Goal: Task Accomplishment & Management: Manage account settings

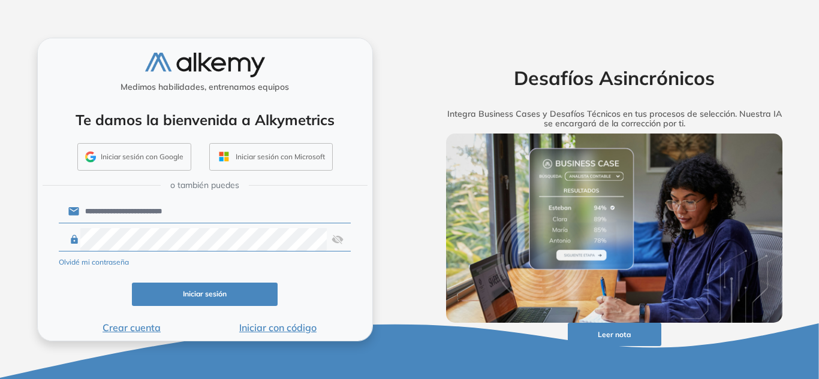
click button "Iniciar sesión" at bounding box center [205, 294] width 146 height 23
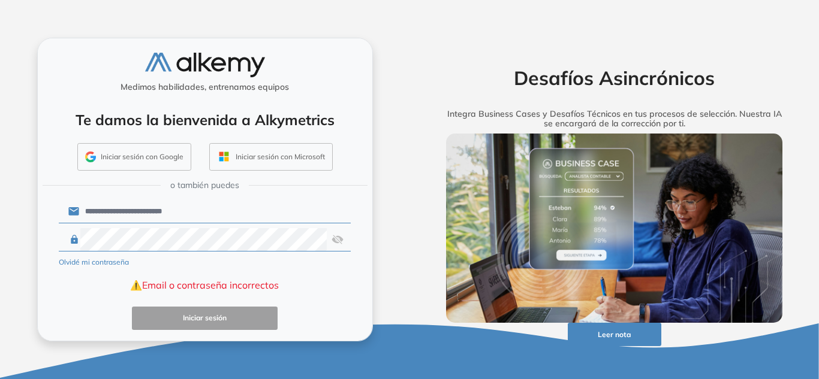
click at [339, 240] on img at bounding box center [337, 239] width 12 height 23
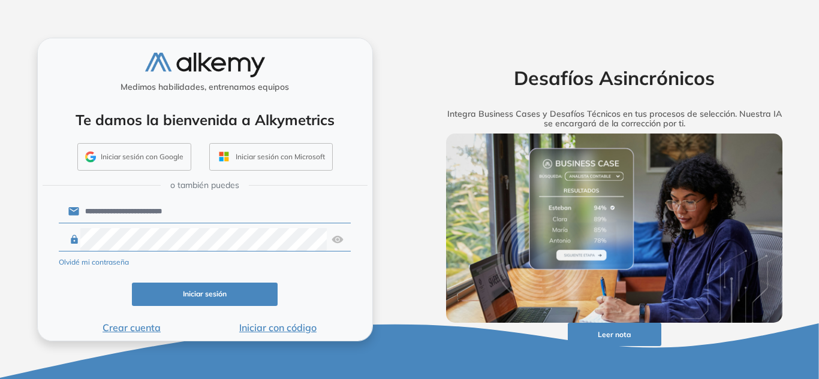
click at [191, 298] on button "Iniciar sesión" at bounding box center [205, 294] width 146 height 23
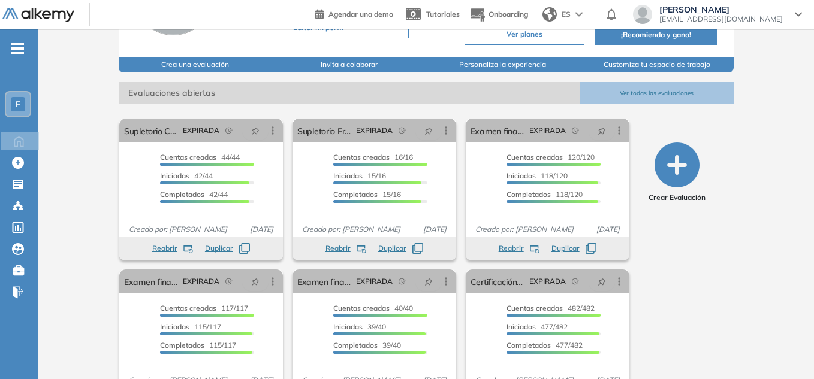
scroll to position [113, 0]
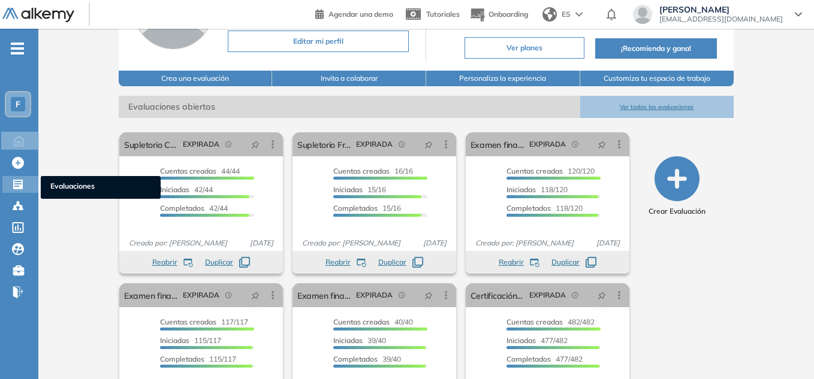
click at [21, 186] on icon at bounding box center [18, 185] width 10 height 10
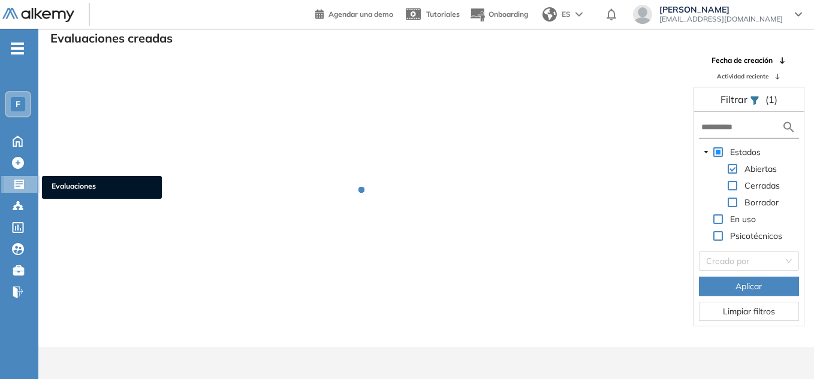
scroll to position [29, 0]
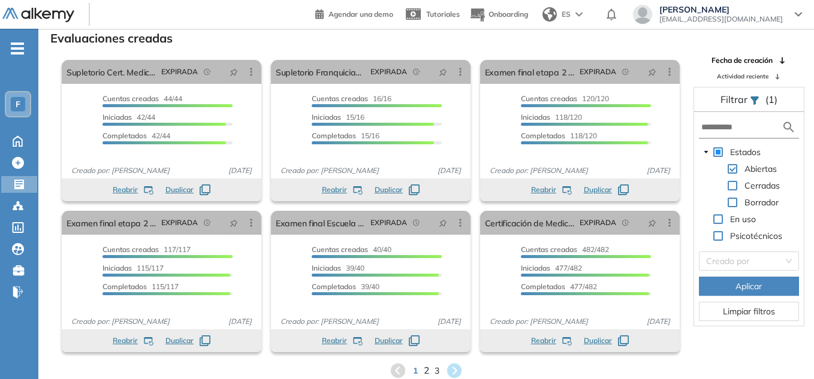
click at [427, 372] on span "2" at bounding box center [426, 371] width 5 height 14
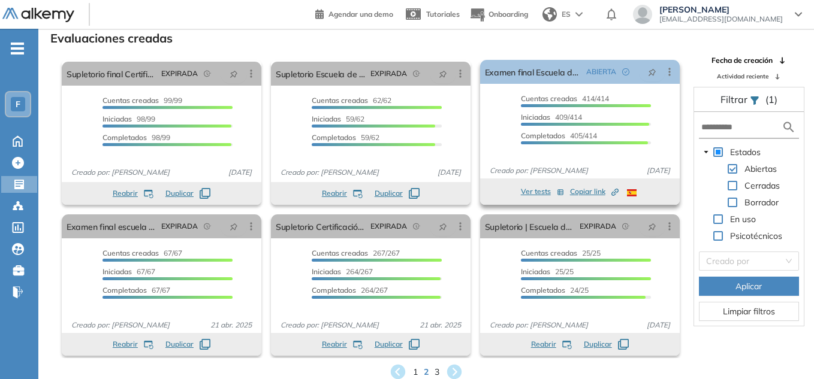
click at [495, 110] on div "Cuentas creadas 414/414 Prefiltrados 0/414 Iniciadas 409/414 Completados 405/414" at bounding box center [580, 124] width 200 height 62
click at [587, 192] on span "Copiar link Created by potrace 1.16, written by [PERSON_NAME] [DATE]-[DATE]" at bounding box center [594, 191] width 49 height 11
click at [797, 13] on icon at bounding box center [798, 14] width 7 height 5
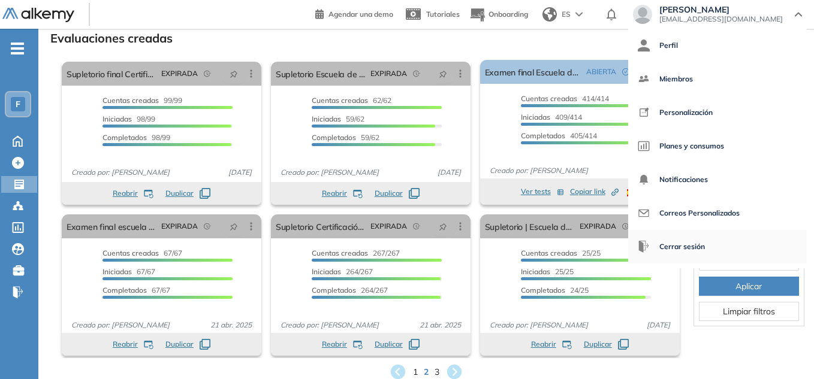
click at [702, 249] on span "Cerrar sesión" at bounding box center [682, 246] width 46 height 29
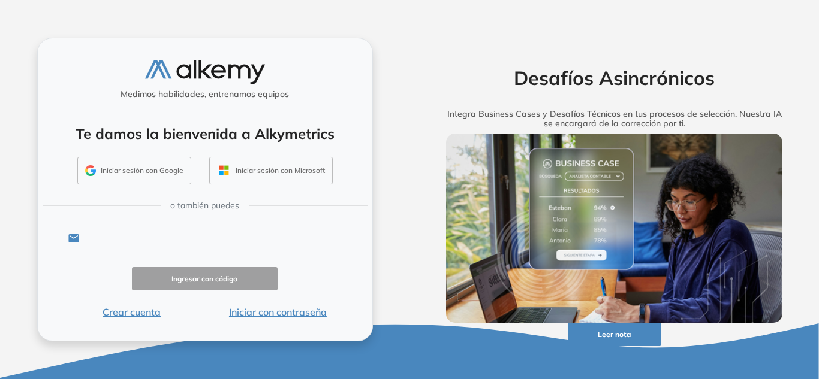
click at [229, 247] on input "text" at bounding box center [214, 238] width 271 height 23
click at [177, 235] on input "text" at bounding box center [214, 238] width 271 height 23
type input "**********"
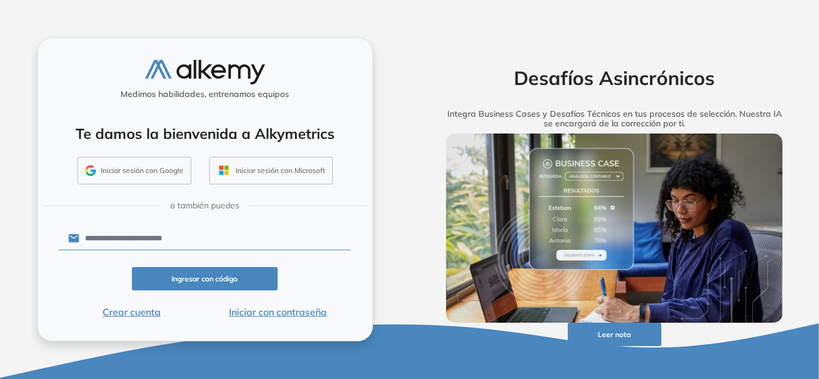
click at [258, 309] on button "Iniciar con contraseña" at bounding box center [277, 312] width 146 height 14
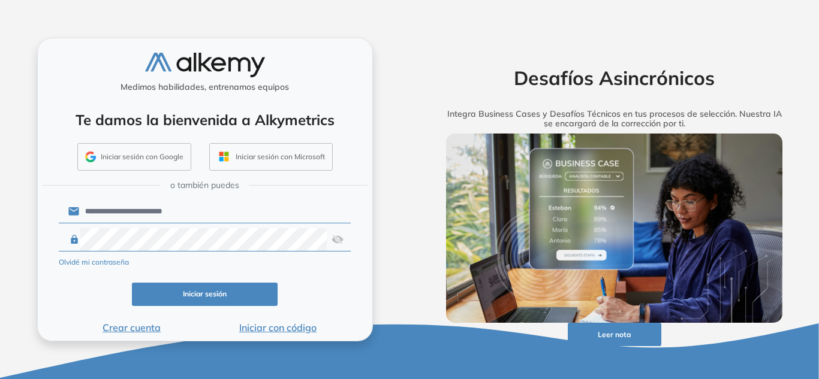
click at [337, 238] on img at bounding box center [337, 239] width 12 height 23
click at [195, 293] on button "Iniciar sesión" at bounding box center [205, 294] width 146 height 23
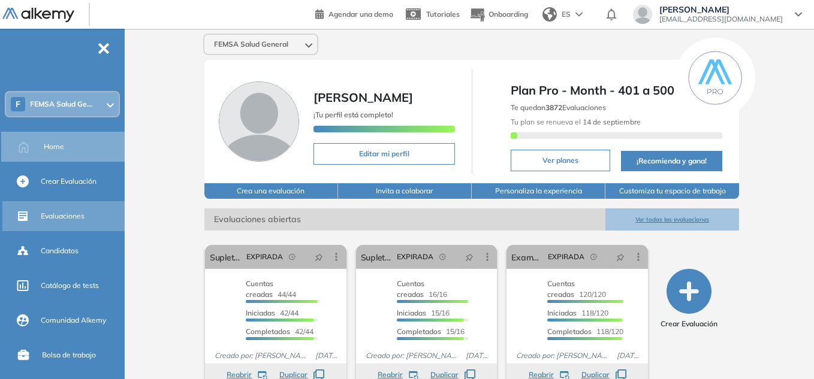
click at [74, 215] on span "Evaluaciones" at bounding box center [63, 216] width 44 height 11
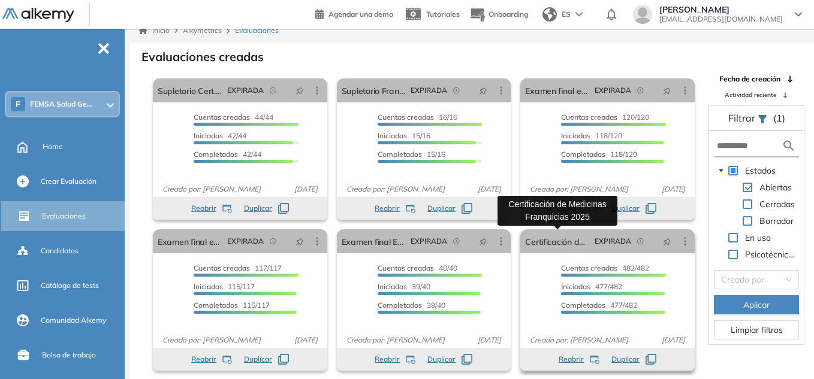
scroll to position [29, 0]
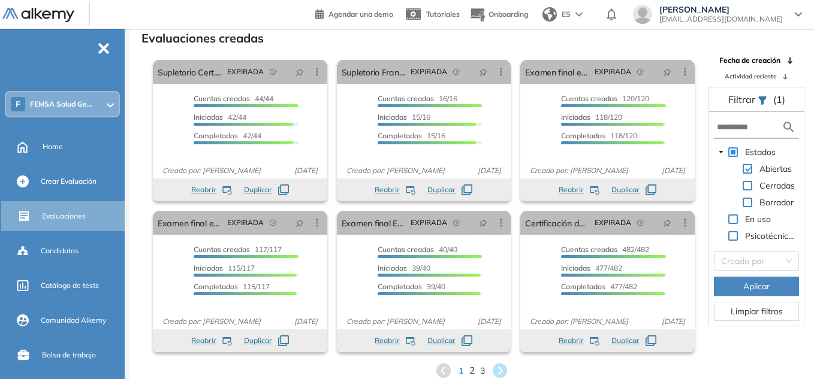
click at [473, 370] on span "2" at bounding box center [471, 371] width 5 height 14
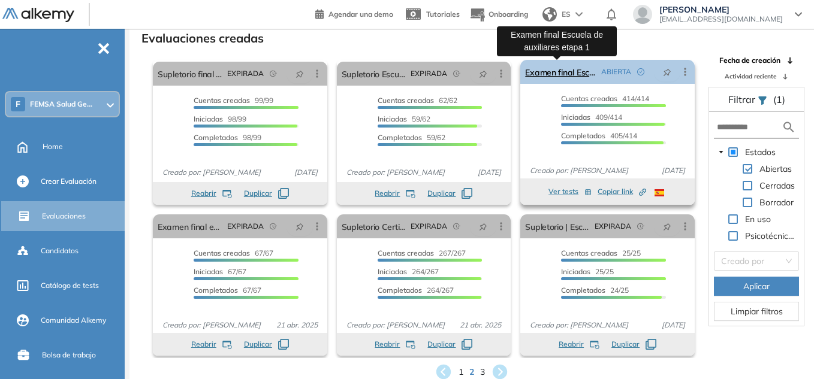
click at [548, 74] on link "Examen final Escuela de auxiliares etapa 1" at bounding box center [560, 72] width 71 height 24
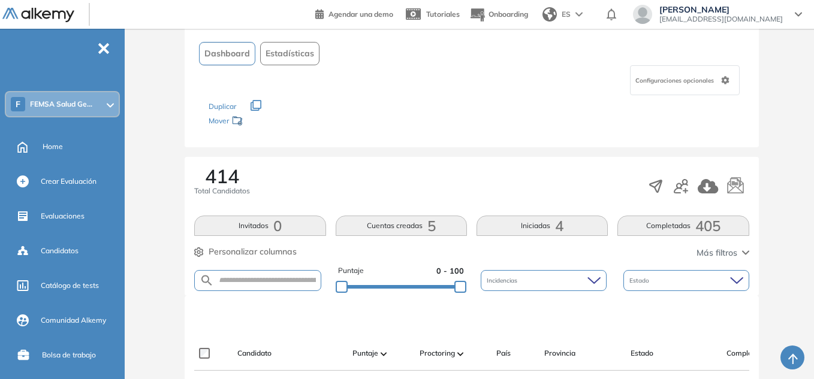
scroll to position [180, 0]
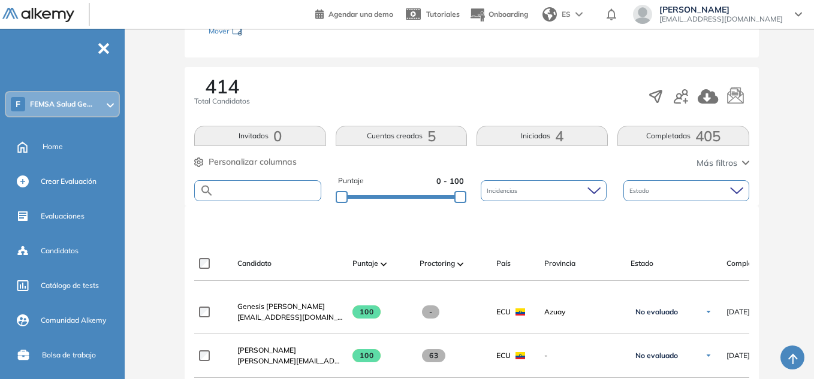
click at [284, 191] on input "text" at bounding box center [267, 190] width 106 height 9
paste input "**********"
type input "**********"
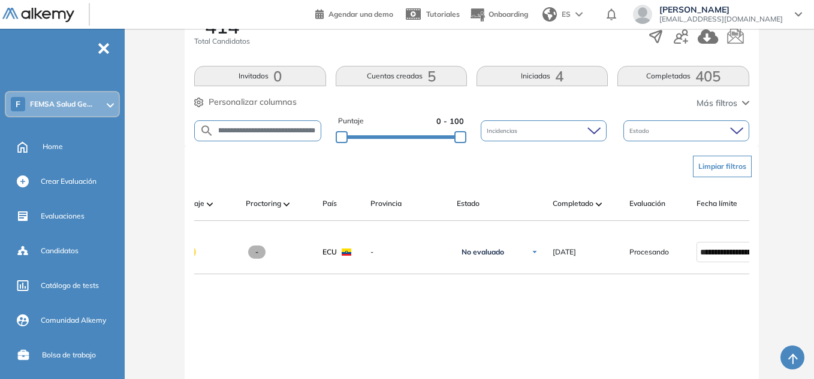
scroll to position [0, 0]
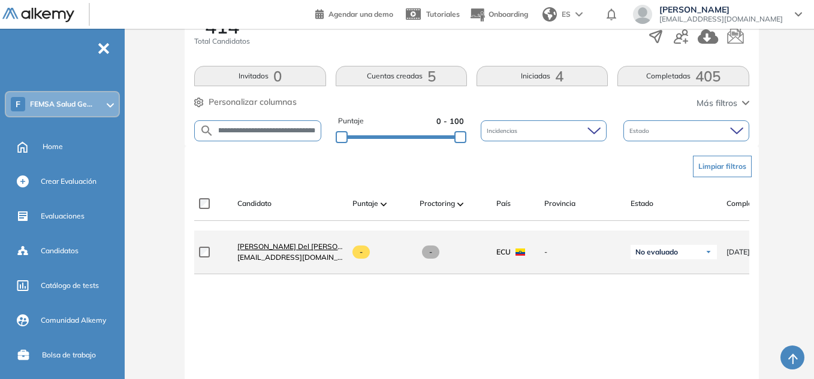
click at [268, 250] on span "Gabriela Del Rocio Gomez Briones" at bounding box center [303, 246] width 132 height 9
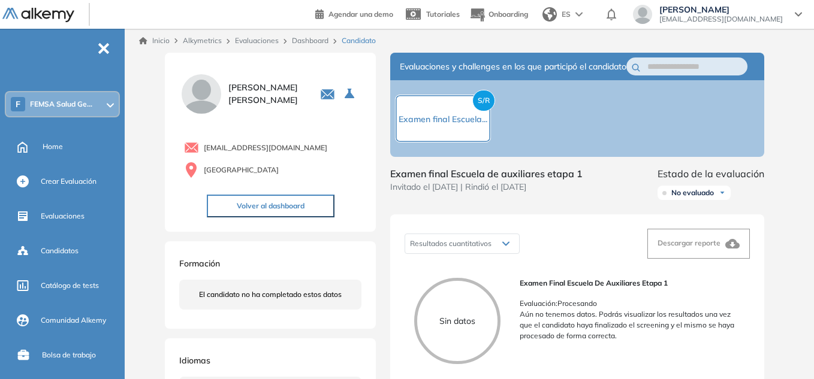
click at [282, 208] on button "Volver al dashboard" at bounding box center [271, 206] width 128 height 23
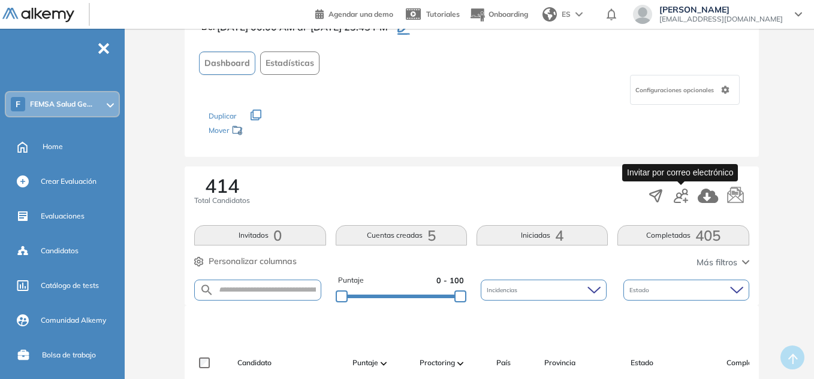
scroll to position [120, 0]
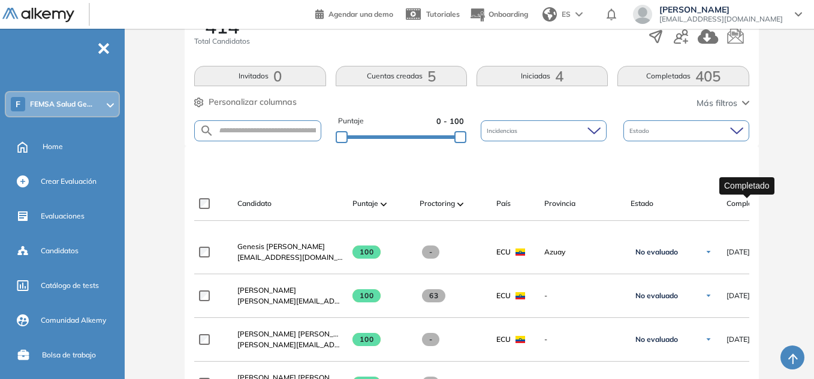
click at [735, 207] on span "Completado" at bounding box center [746, 203] width 41 height 11
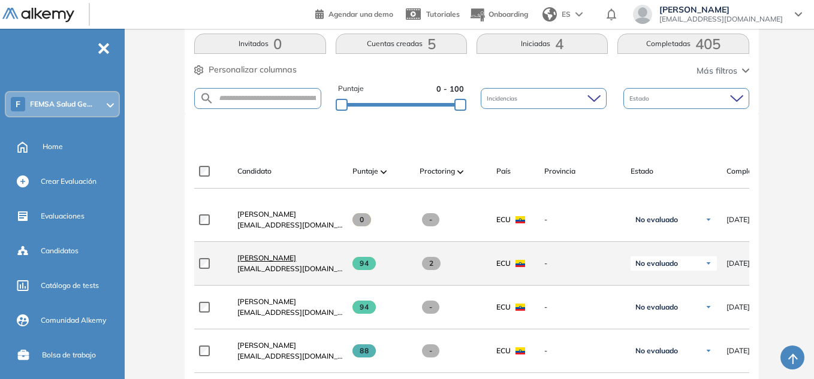
scroll to position [300, 0]
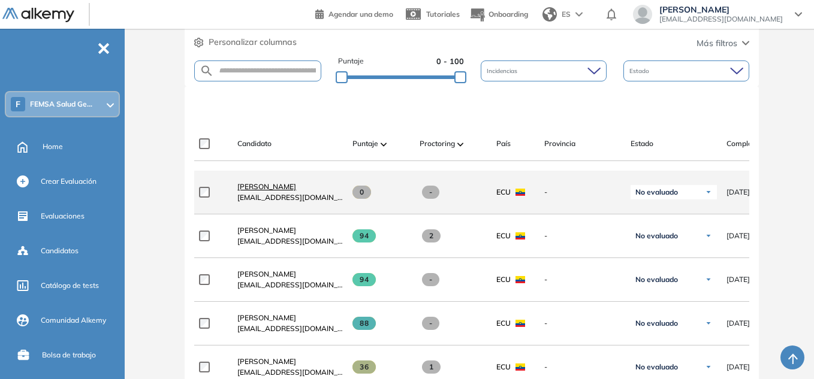
click at [296, 191] on span "Katia Estefania Huacho Quishpe" at bounding box center [266, 186] width 59 height 9
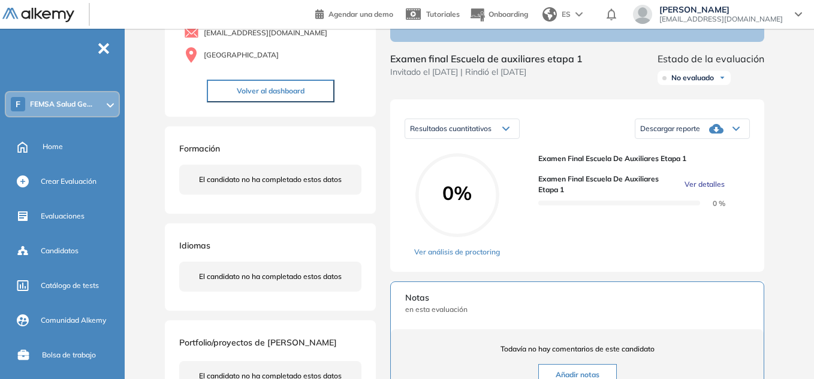
scroll to position [180, 0]
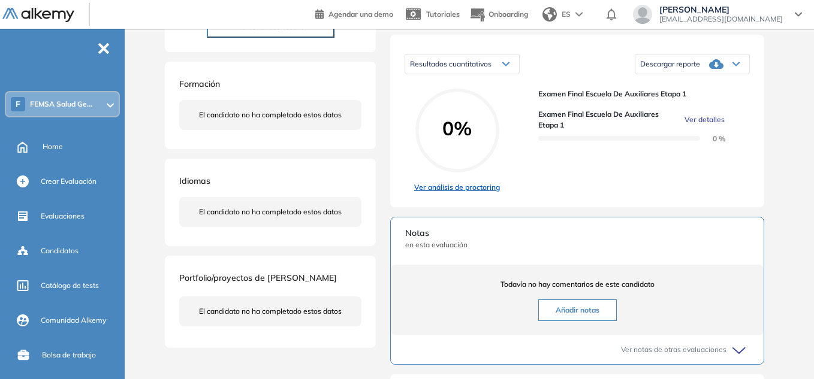
click at [470, 193] on link "Ver análisis de proctoring" at bounding box center [457, 187] width 86 height 11
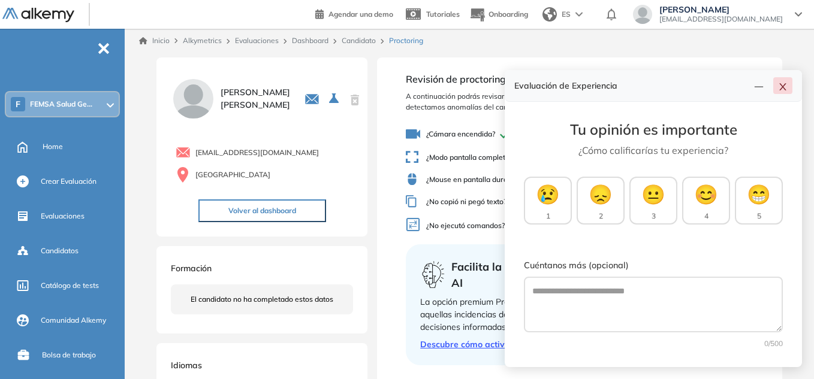
click at [787, 85] on icon "close" at bounding box center [783, 87] width 10 height 10
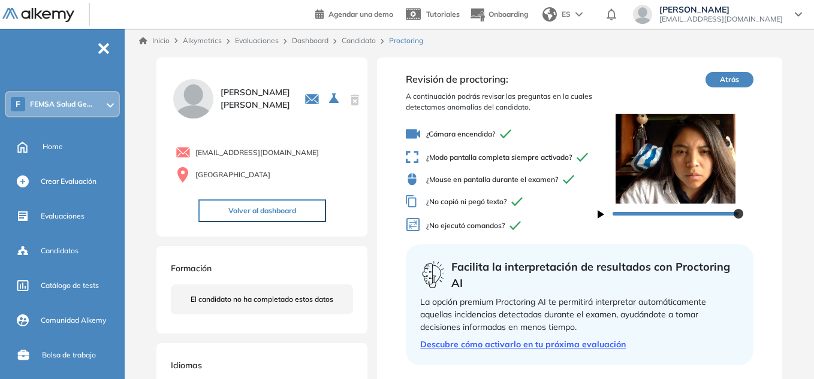
click at [274, 215] on button "Volver al dashboard" at bounding box center [262, 211] width 128 height 23
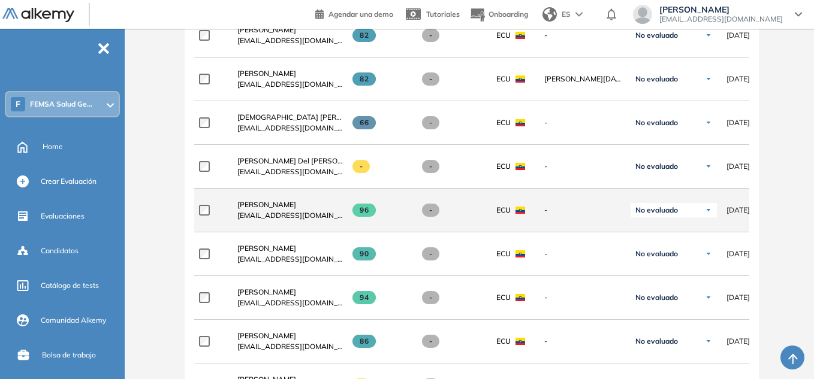
scroll to position [899, 0]
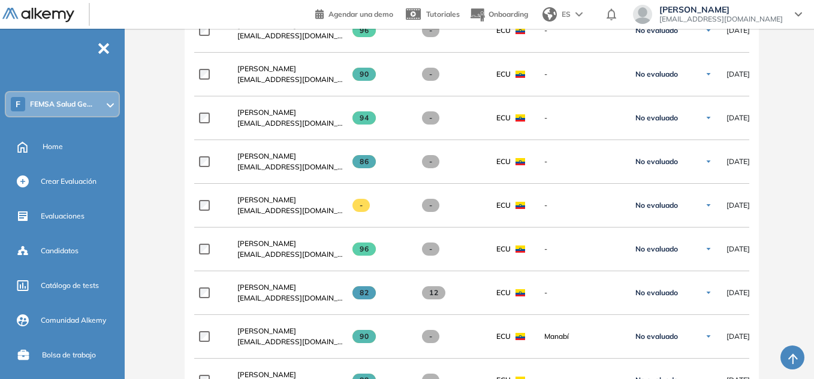
drag, startPoint x: 303, startPoint y: 335, endPoint x: 577, endPoint y: 278, distance: 279.7
click at [296, 335] on span "Jose Enrique Ponce Macias" at bounding box center [266, 331] width 59 height 9
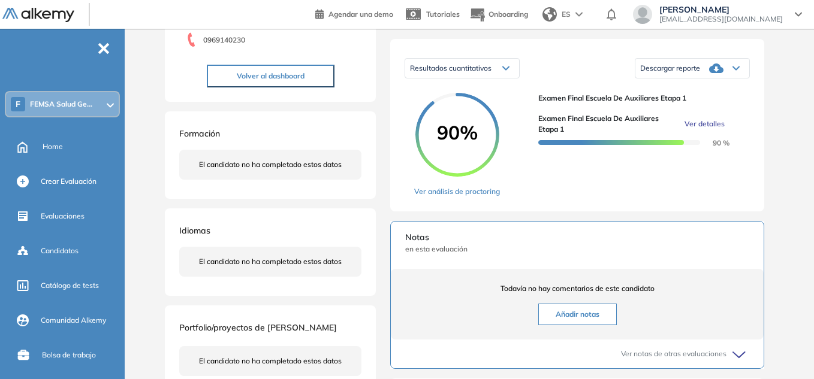
scroll to position [300, 0]
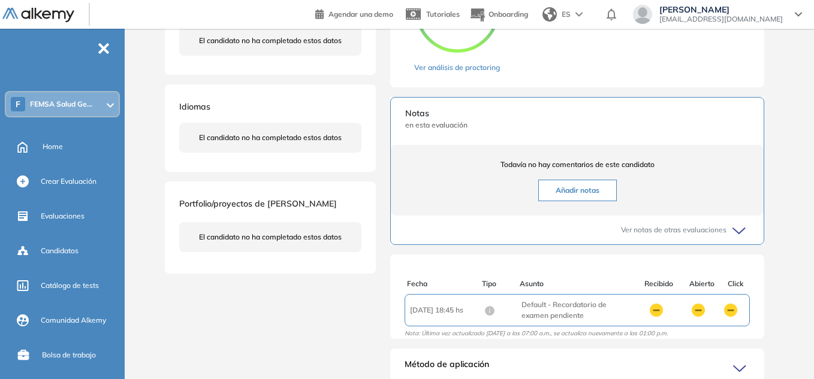
click at [481, 73] on link "Ver análisis de proctoring" at bounding box center [457, 67] width 86 height 11
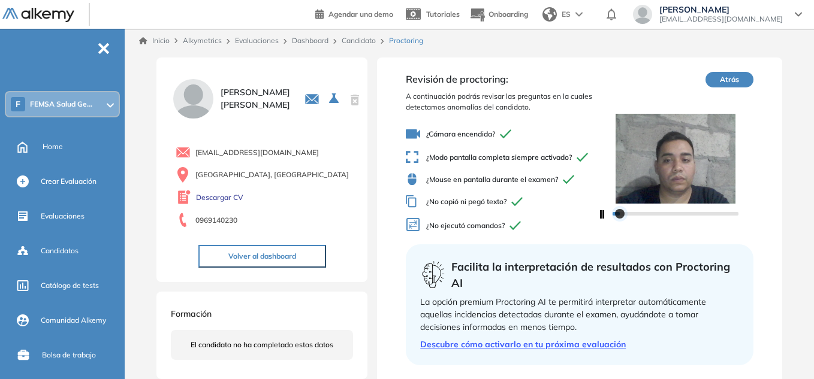
drag, startPoint x: 621, startPoint y: 220, endPoint x: 630, endPoint y: 217, distance: 10.0
click at [624, 217] on div at bounding box center [620, 214] width 10 height 10
drag, startPoint x: 630, startPoint y: 217, endPoint x: 662, endPoint y: 219, distance: 31.3
click at [640, 219] on div at bounding box center [635, 214] width 10 height 10
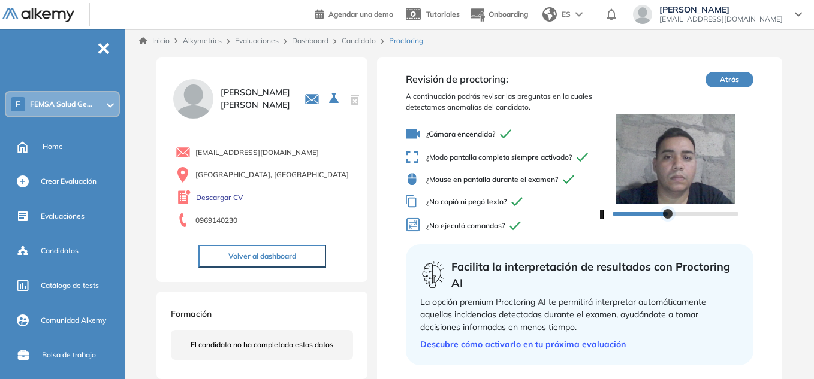
click at [667, 219] on div at bounding box center [668, 214] width 10 height 10
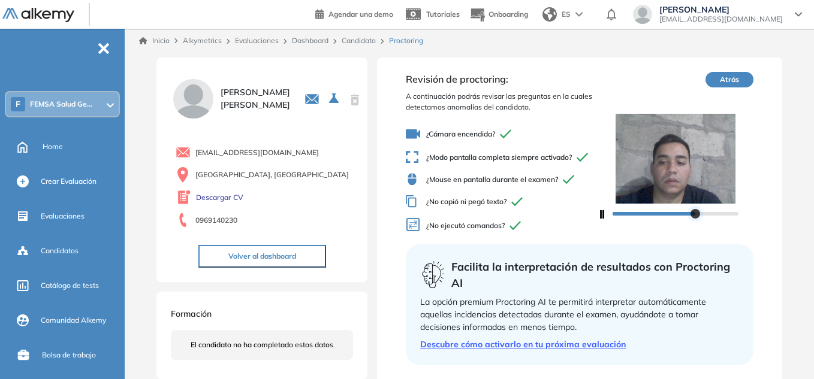
drag, startPoint x: 667, startPoint y: 220, endPoint x: 694, endPoint y: 217, distance: 27.1
click at [694, 217] on div at bounding box center [695, 214] width 10 height 10
drag, startPoint x: 694, startPoint y: 217, endPoint x: 711, endPoint y: 216, distance: 17.4
click at [700, 216] on div at bounding box center [695, 214] width 10 height 10
drag, startPoint x: 711, startPoint y: 216, endPoint x: 723, endPoint y: 215, distance: 12.0
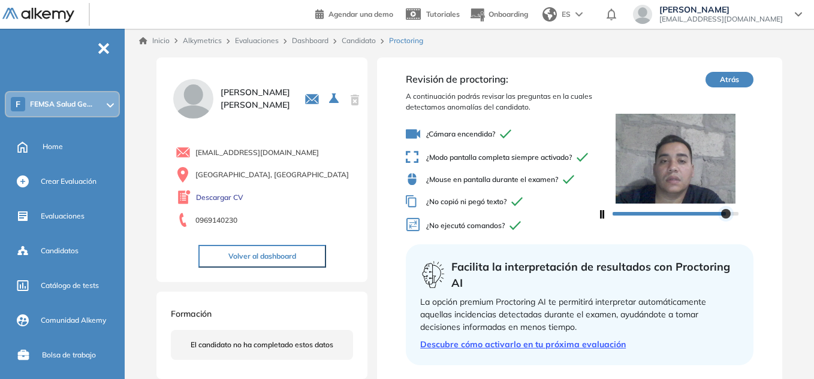
click at [723, 215] on div at bounding box center [726, 214] width 10 height 10
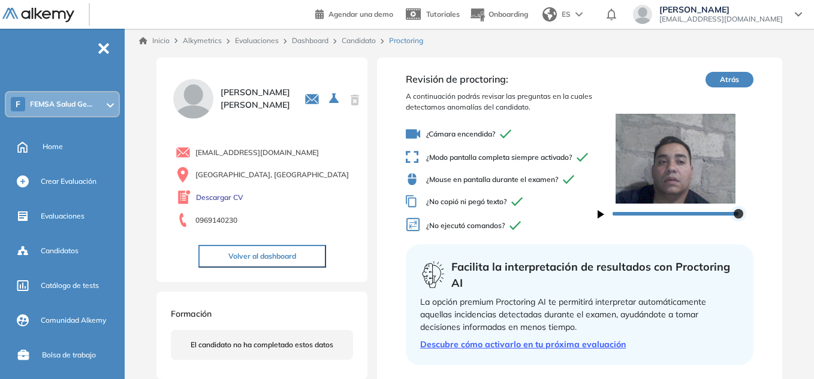
drag, startPoint x: 723, startPoint y: 215, endPoint x: 745, endPoint y: 218, distance: 21.7
click at [743, 218] on div at bounding box center [738, 214] width 10 height 10
click at [799, 14] on icon at bounding box center [798, 14] width 7 height 5
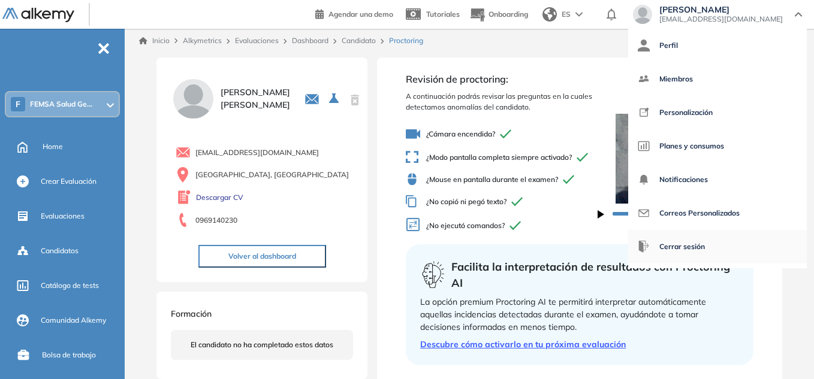
click at [705, 246] on span "Cerrar sesión" at bounding box center [682, 246] width 46 height 29
